Goal: Information Seeking & Learning: Learn about a topic

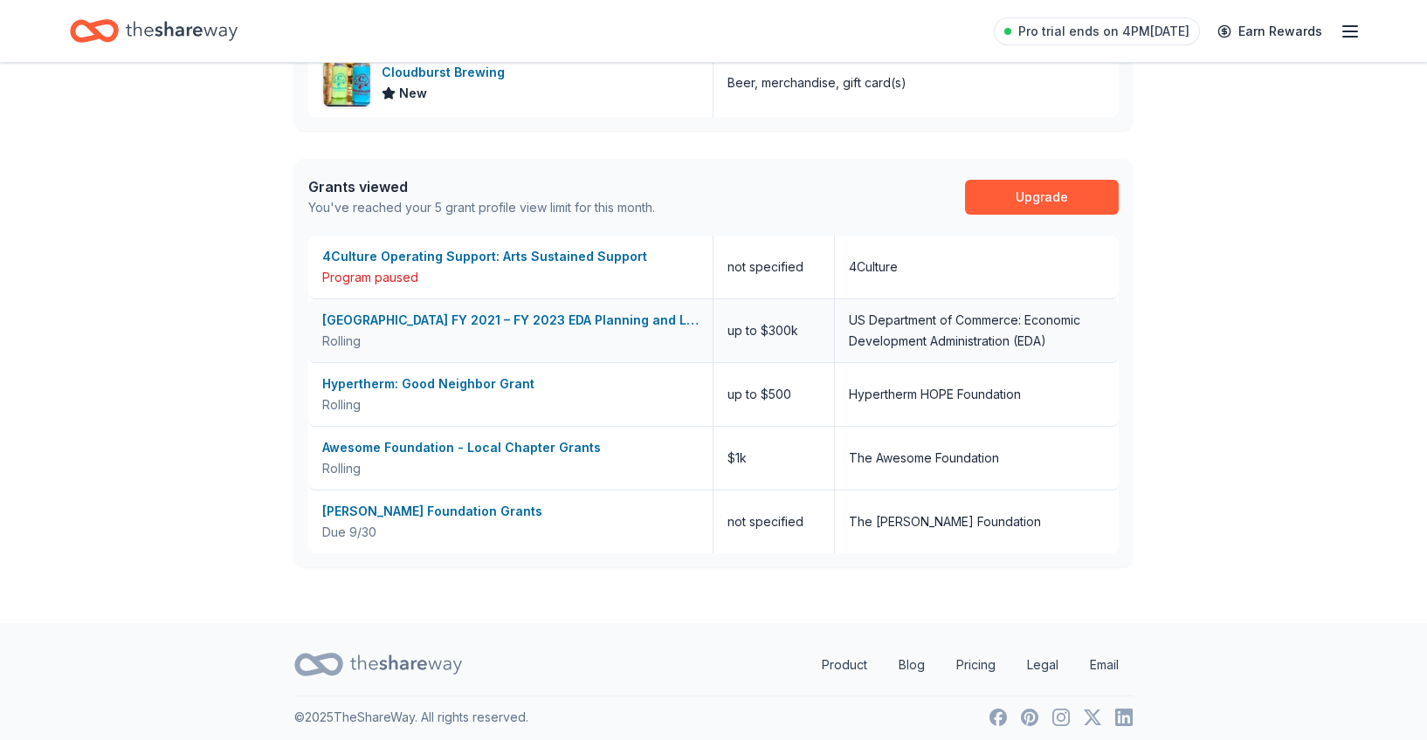
scroll to position [833, 0]
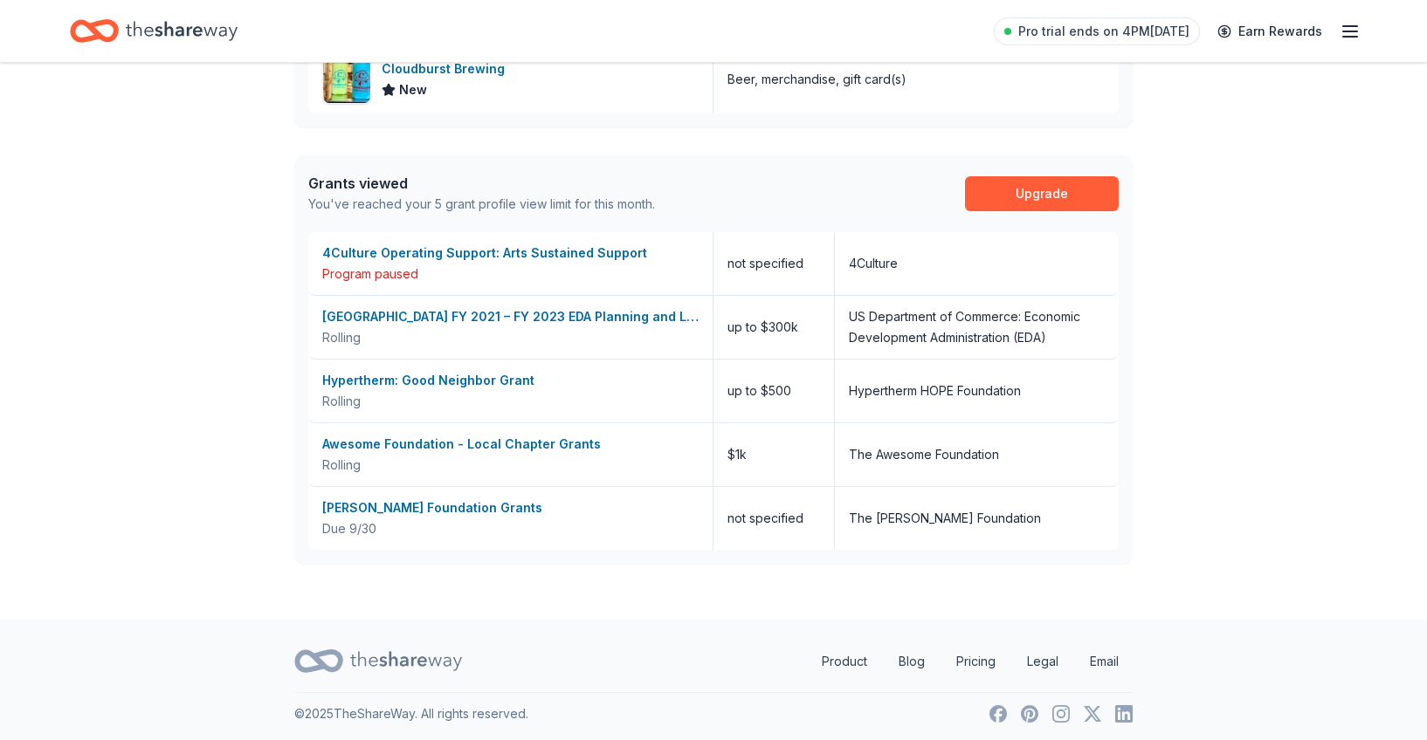
click at [215, 26] on icon "Home" at bounding box center [182, 31] width 112 height 36
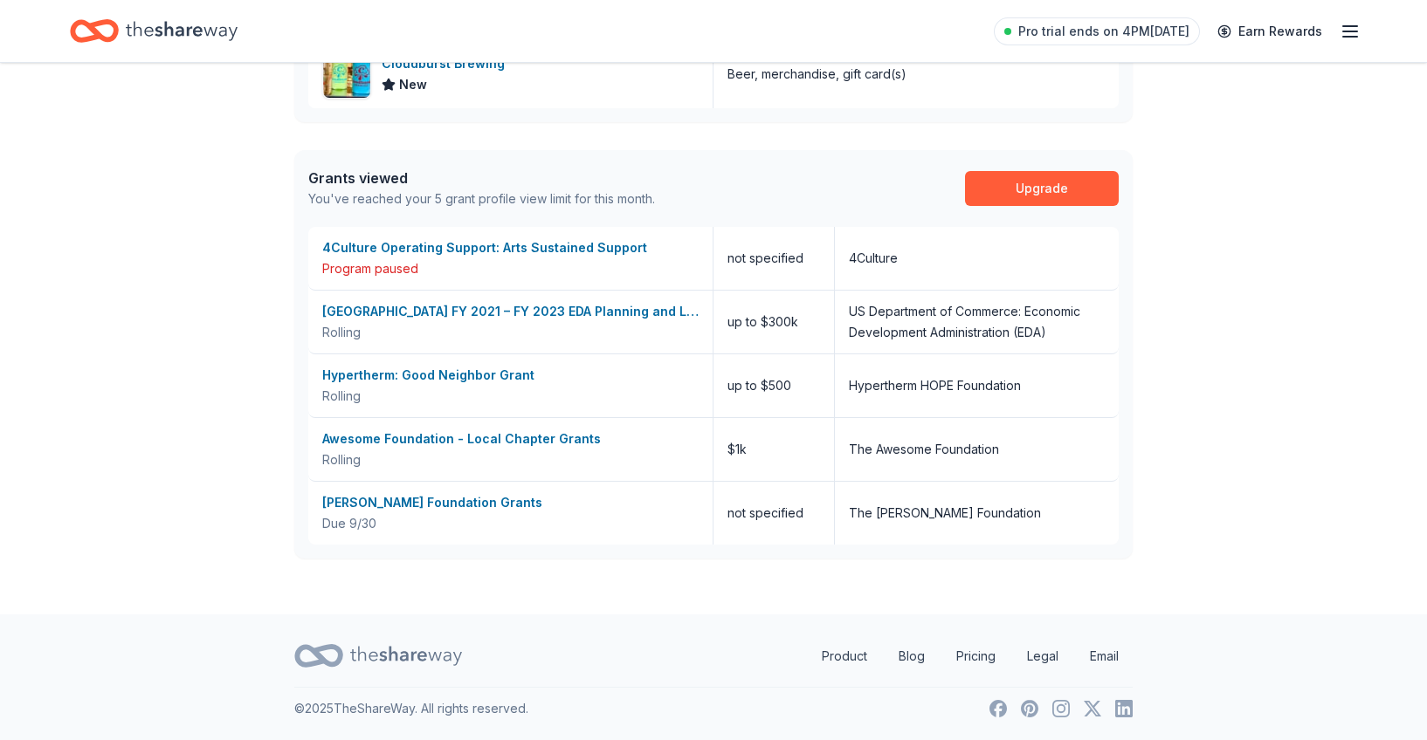
scroll to position [0, 0]
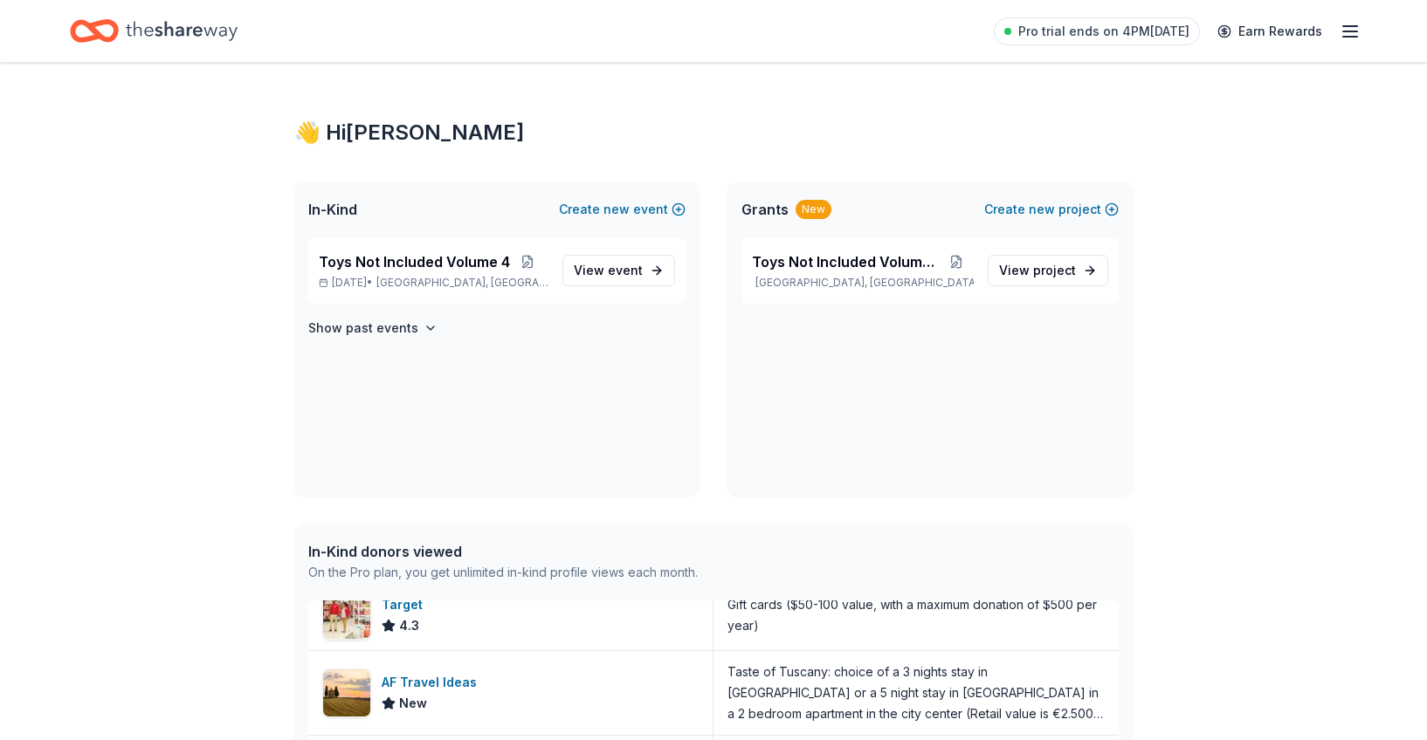
click at [174, 27] on icon "Home" at bounding box center [182, 31] width 112 height 36
click at [1356, 27] on icon "button" at bounding box center [1349, 31] width 21 height 21
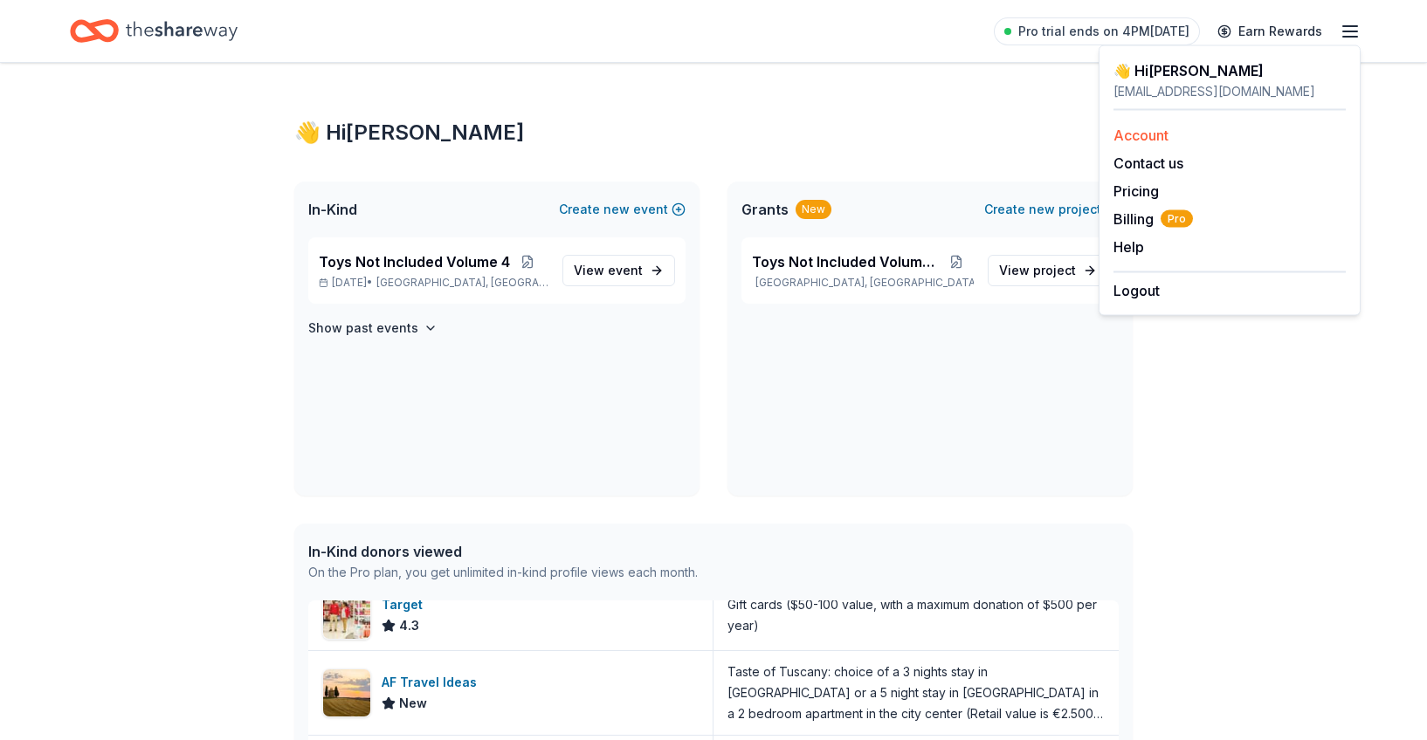
click at [1146, 129] on link "Account" at bounding box center [1140, 135] width 55 height 17
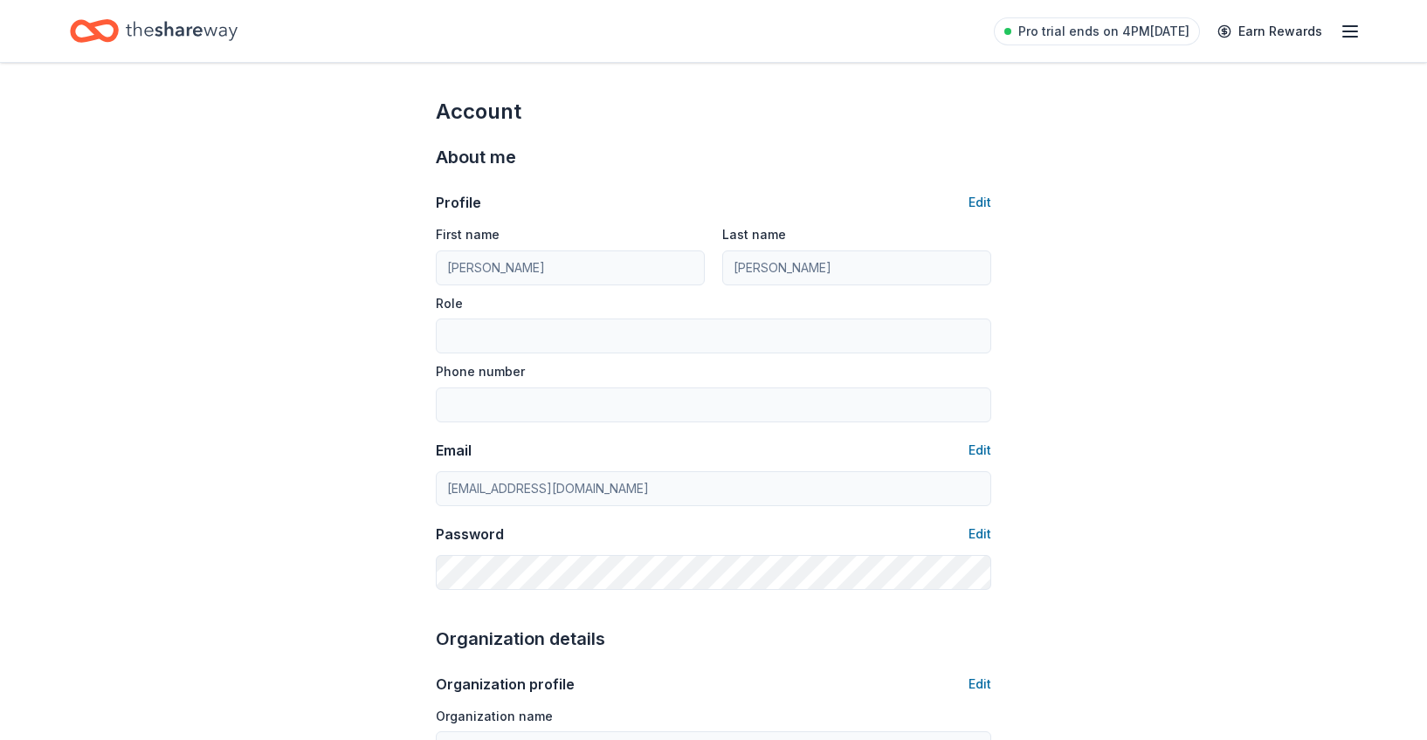
click at [206, 38] on icon "Home" at bounding box center [182, 31] width 112 height 36
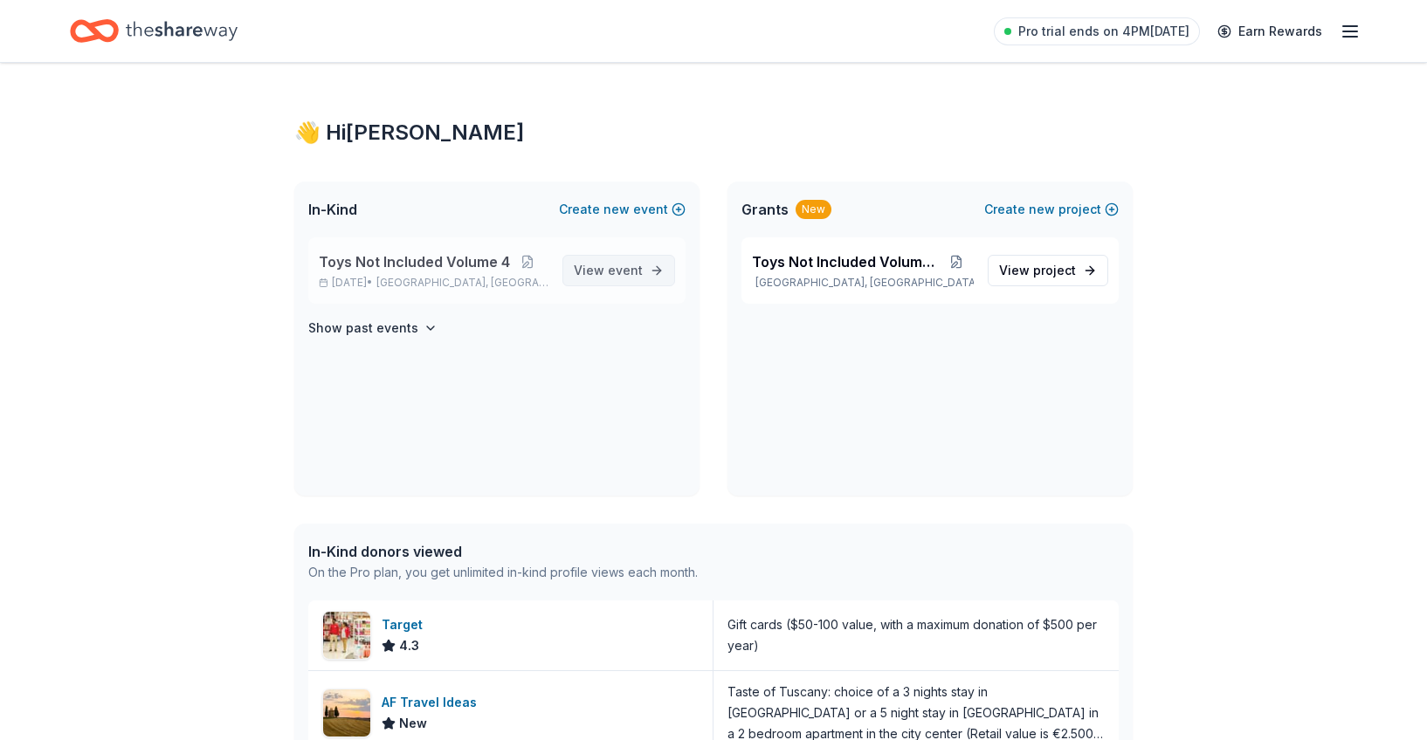
click at [608, 269] on span "View event" at bounding box center [608, 270] width 69 height 21
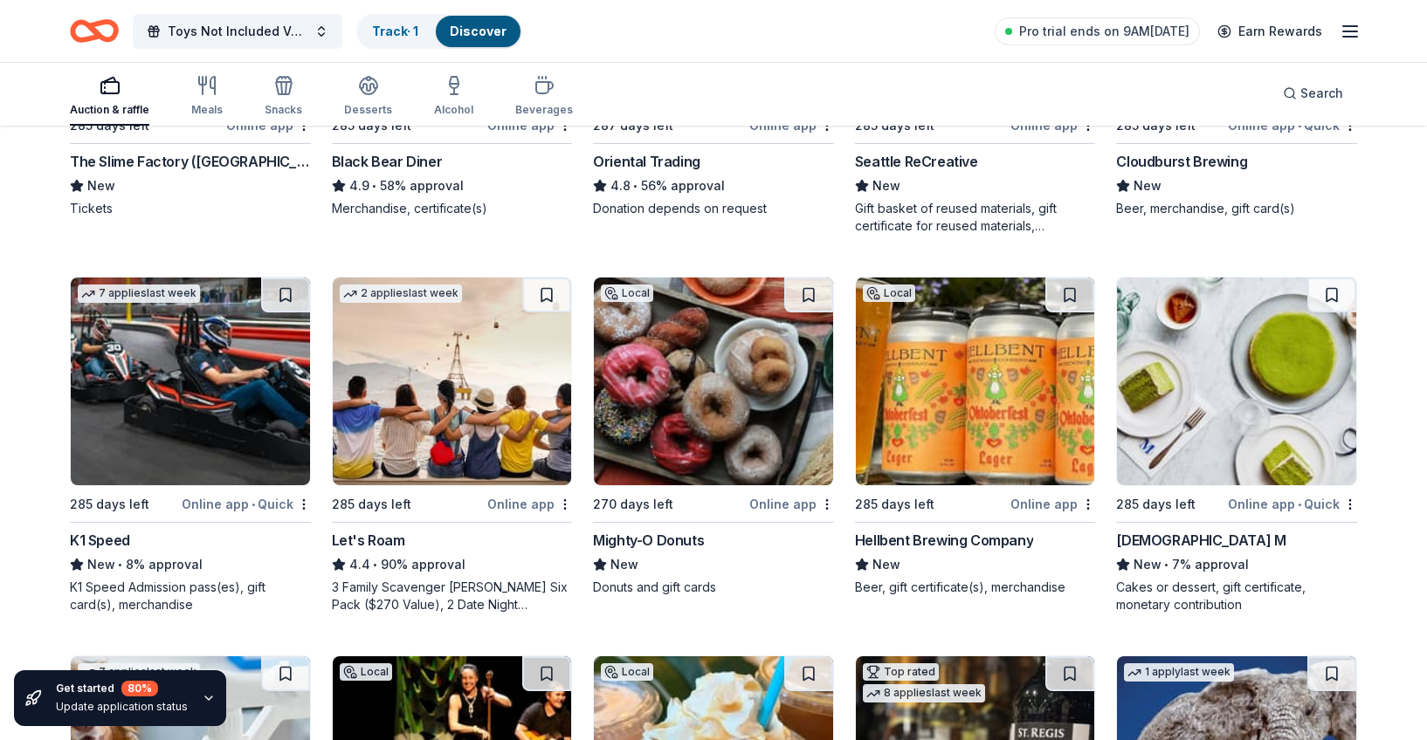
scroll to position [425, 0]
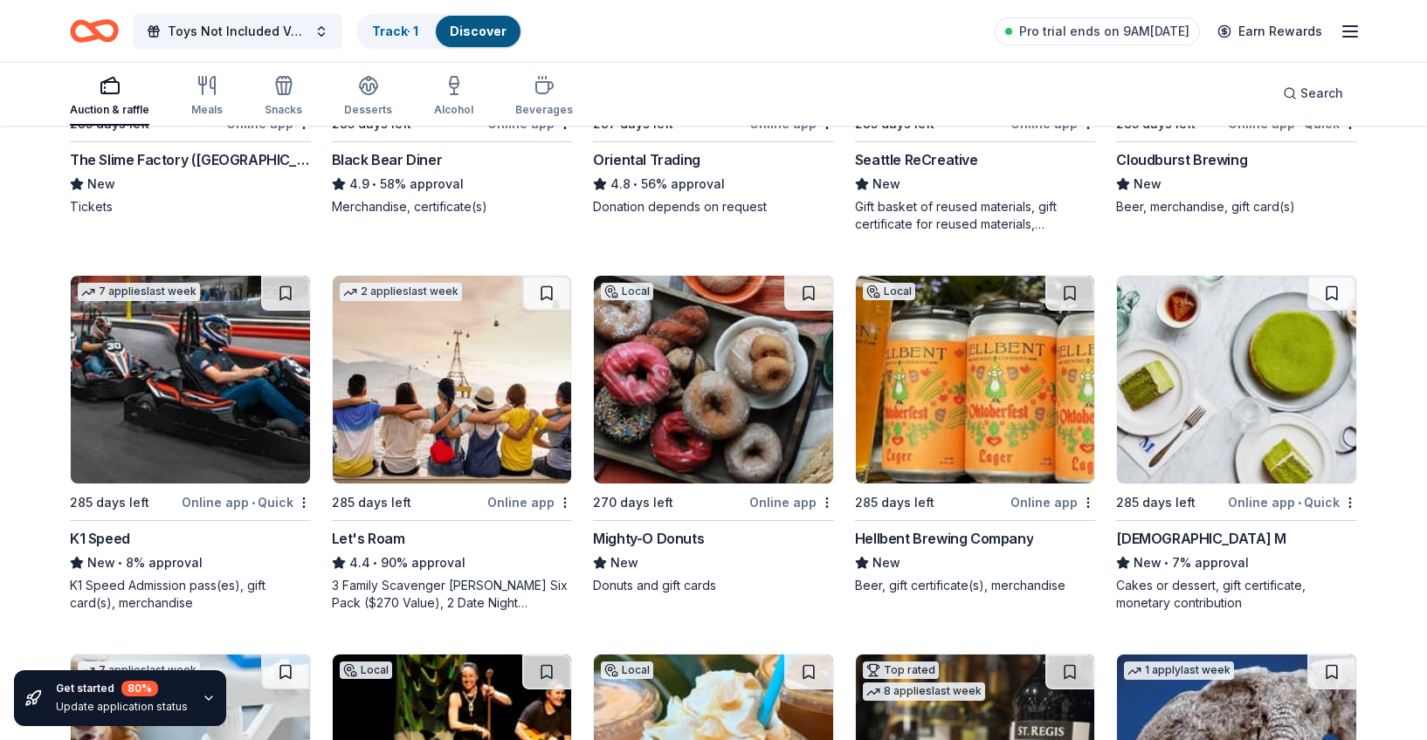
click at [972, 548] on div "Hellbent Brewing Company" at bounding box center [944, 538] width 178 height 21
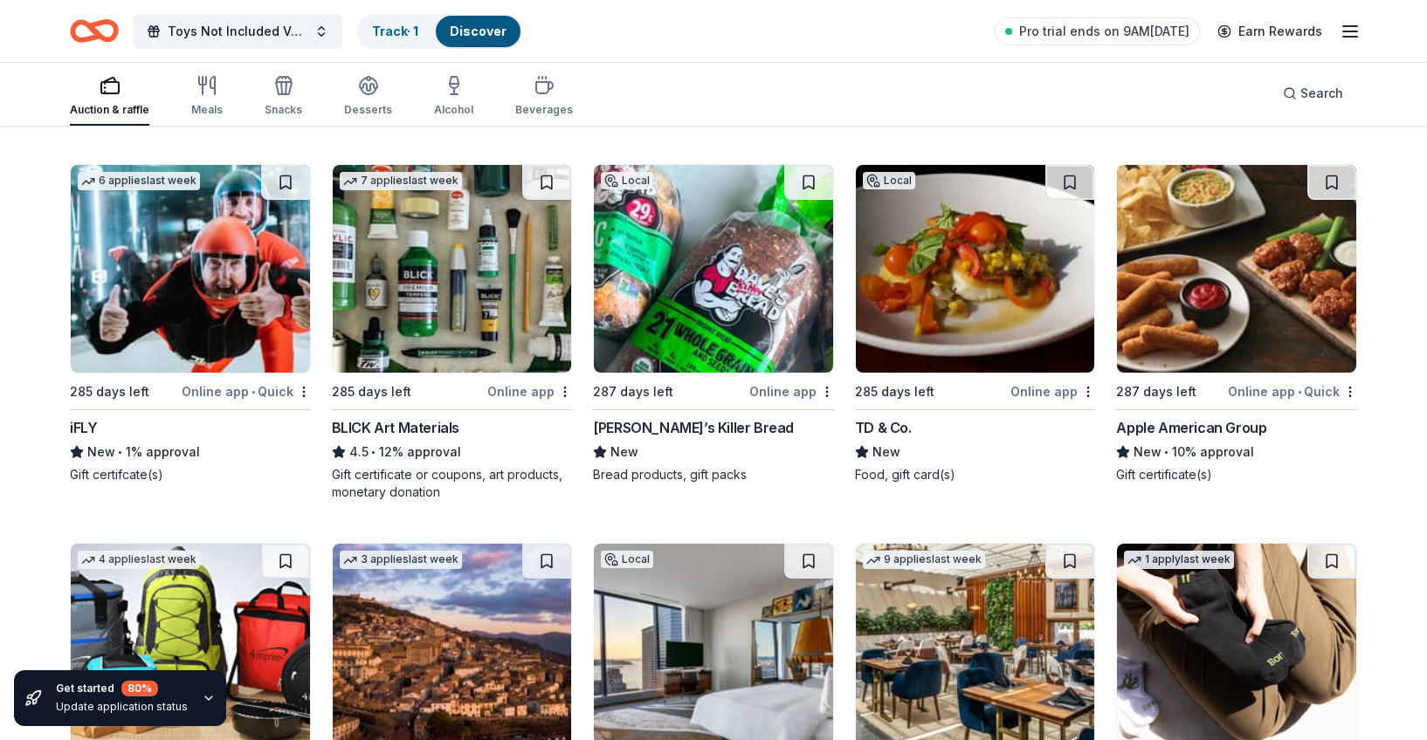
scroll to position [3554, 0]
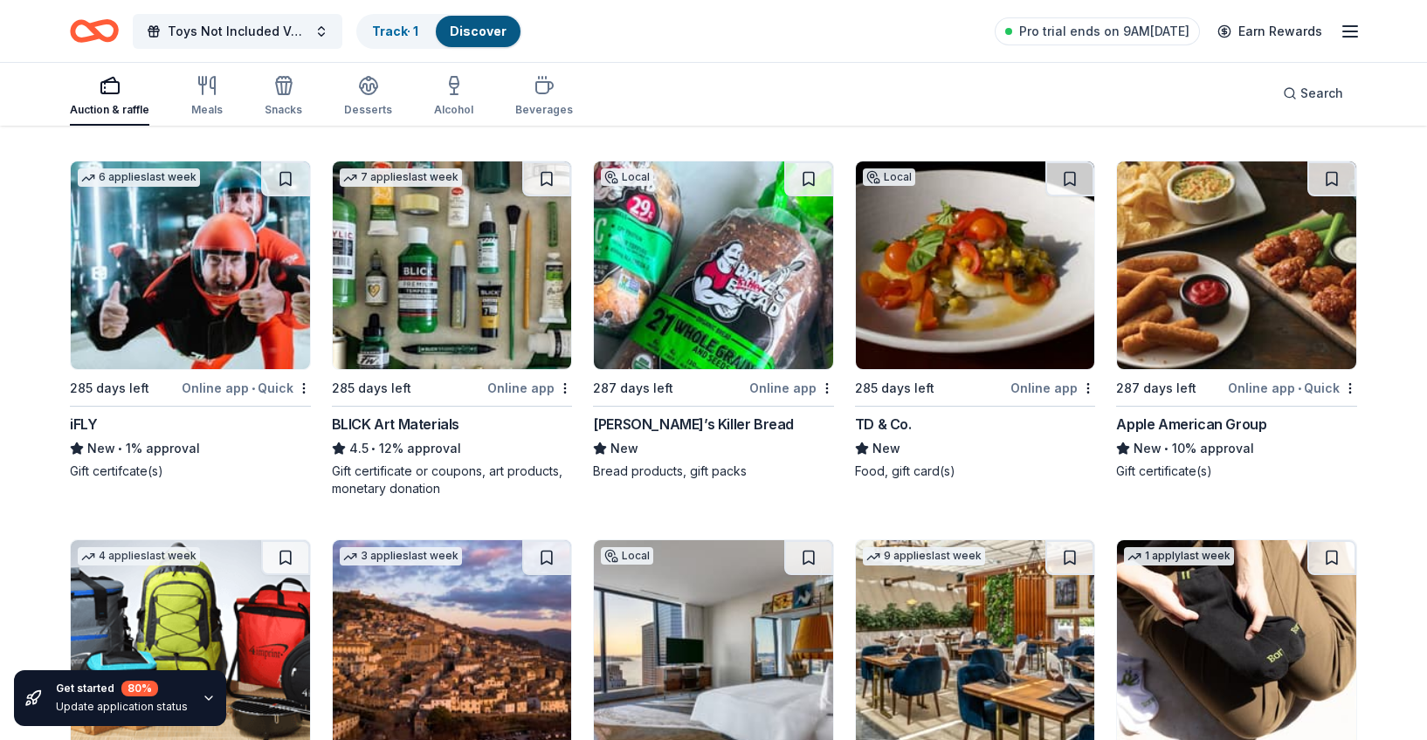
click at [414, 425] on div "BLICK Art Materials" at bounding box center [395, 424] width 127 height 21
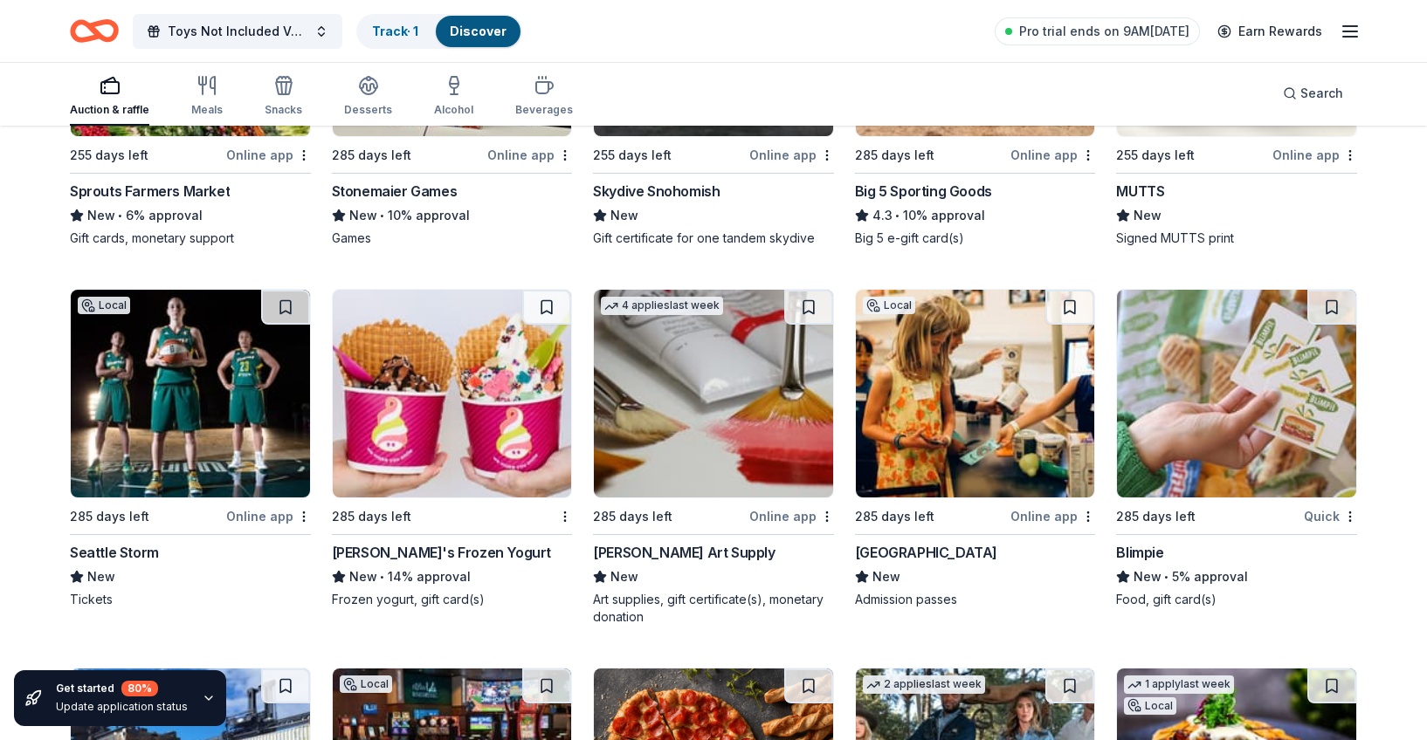
scroll to position [5307, 0]
